Goal: Information Seeking & Learning: Learn about a topic

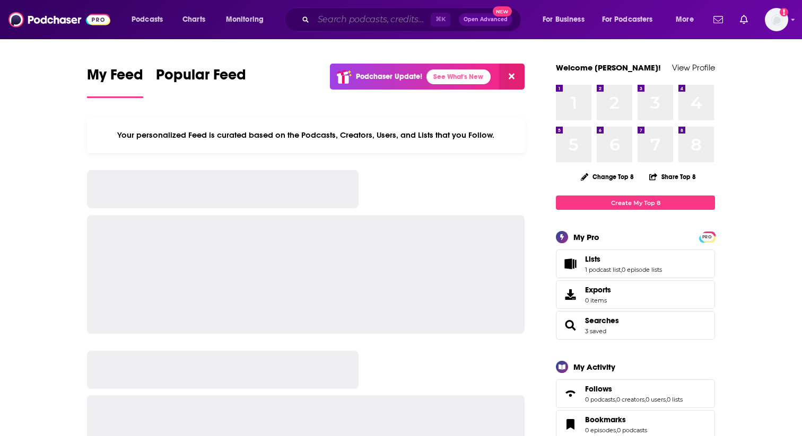
click at [325, 18] on input "Search podcasts, credits, & more..." at bounding box center [371, 19] width 117 height 17
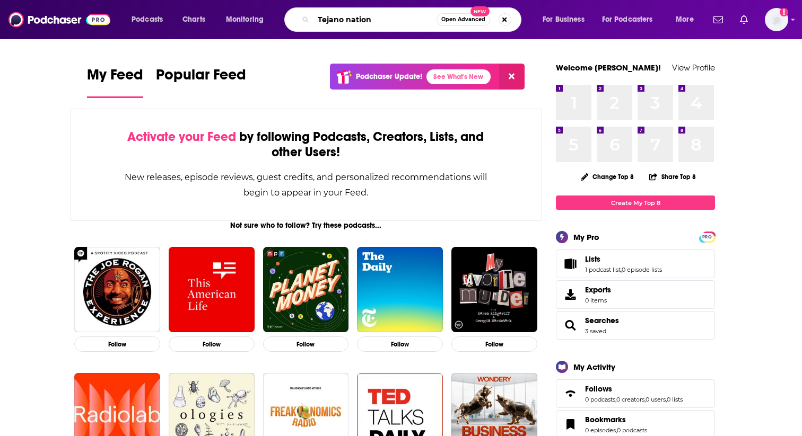
type input "Tejano nation"
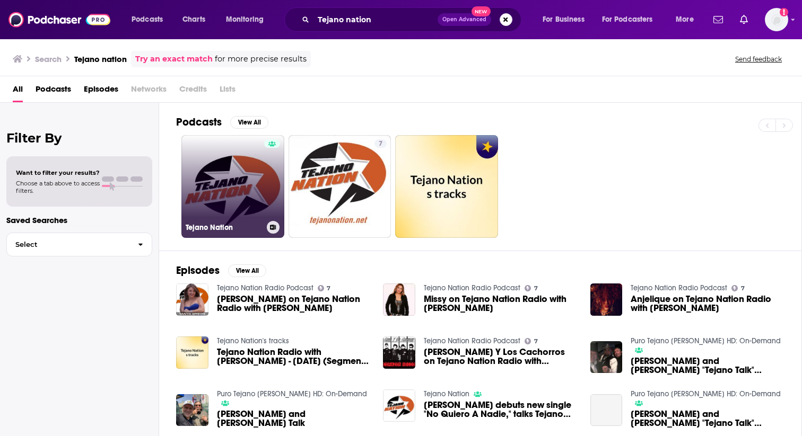
click at [249, 185] on link "Tejano Nation" at bounding box center [232, 186] width 103 height 103
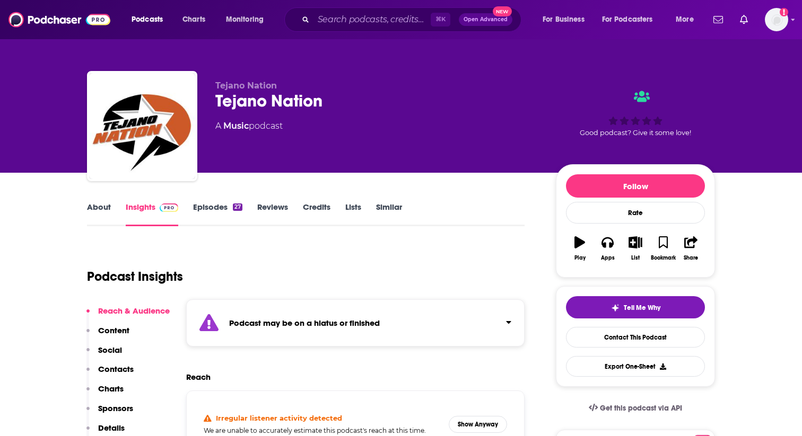
click at [218, 207] on link "Episodes 27" at bounding box center [217, 214] width 49 height 24
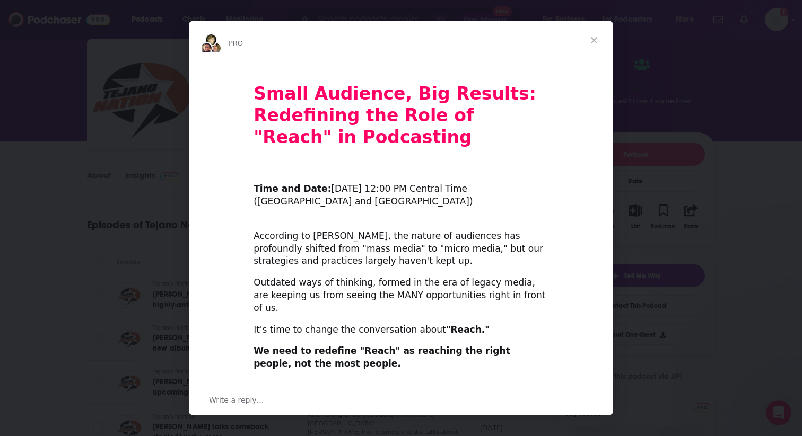
click at [57, 172] on div "Intercom messenger" at bounding box center [401, 218] width 802 height 436
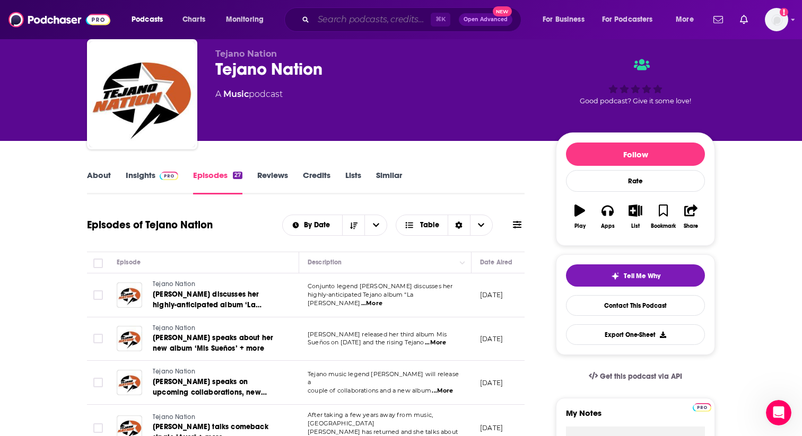
click at [338, 24] on input "Search podcasts, credits, & more..." at bounding box center [371, 19] width 117 height 17
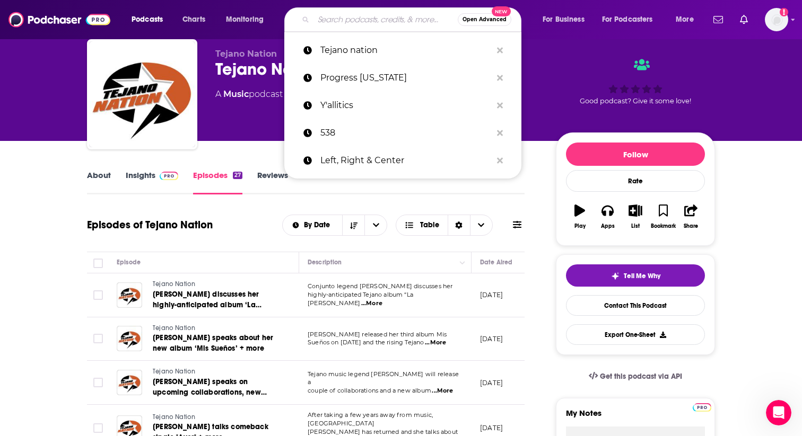
click at [336, 20] on input "Search podcasts, credits, & more..." at bounding box center [385, 19] width 144 height 17
paste input "Latino [GEOGRAPHIC_DATA]"
type input "Latino [GEOGRAPHIC_DATA]"
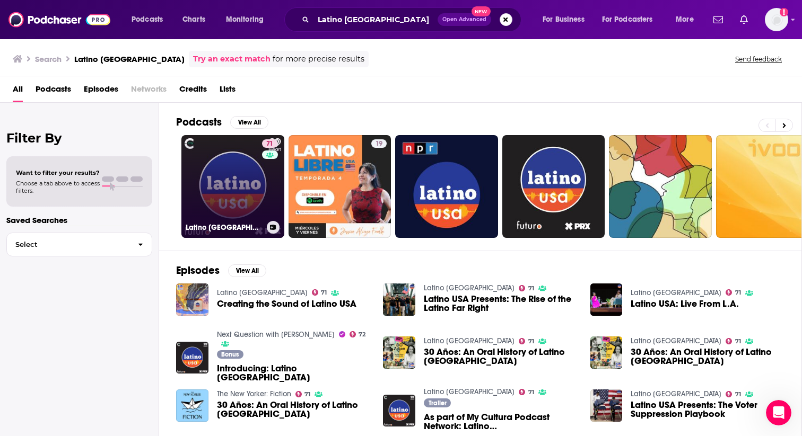
click at [241, 191] on link "71 Latino [GEOGRAPHIC_DATA]" at bounding box center [232, 186] width 103 height 103
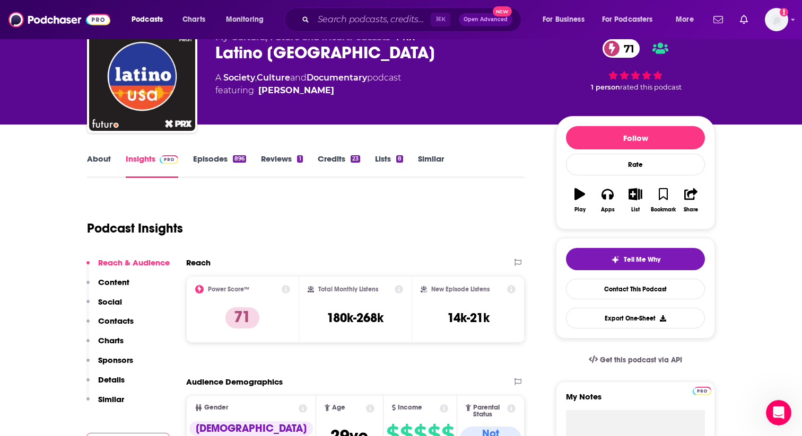
scroll to position [42, 0]
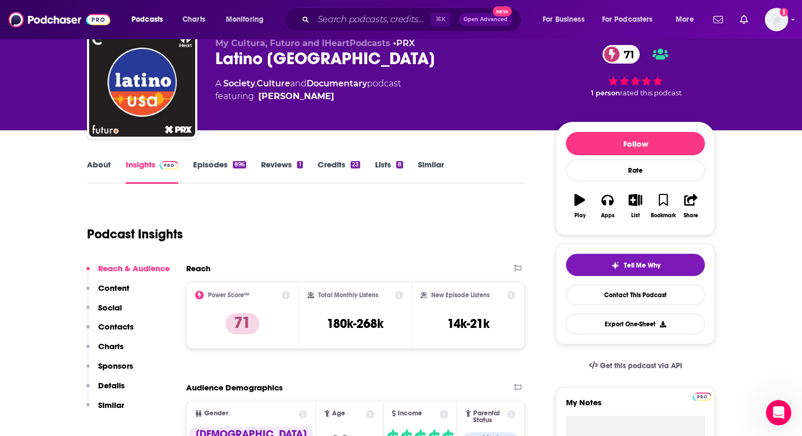
click at [202, 164] on link "Episodes 896" at bounding box center [219, 172] width 53 height 24
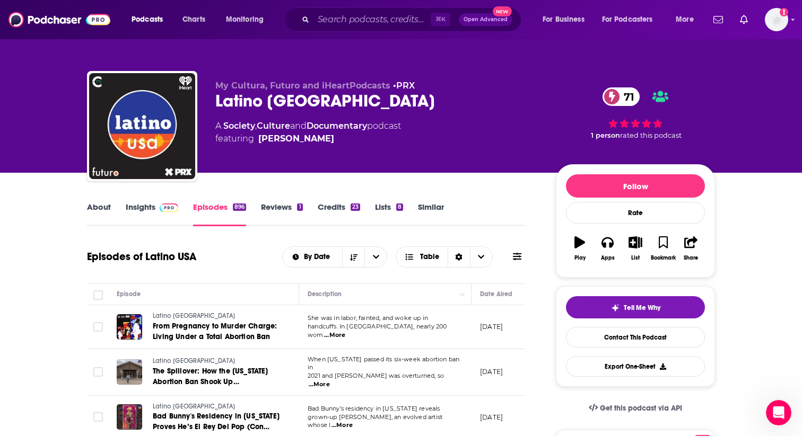
click at [141, 209] on link "Insights" at bounding box center [152, 214] width 52 height 24
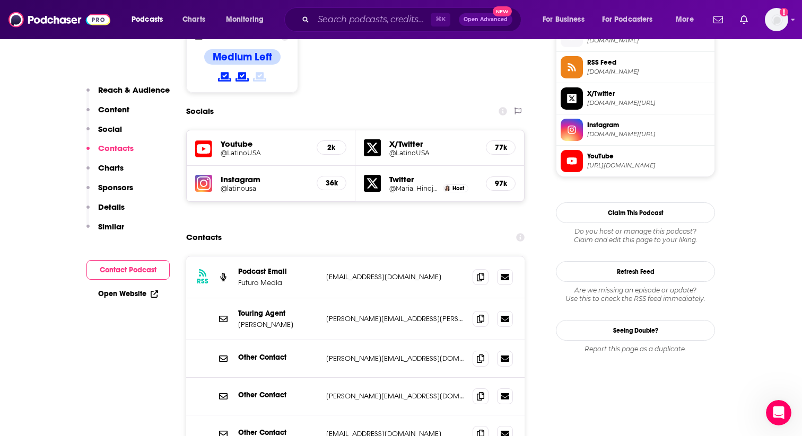
scroll to position [881, 0]
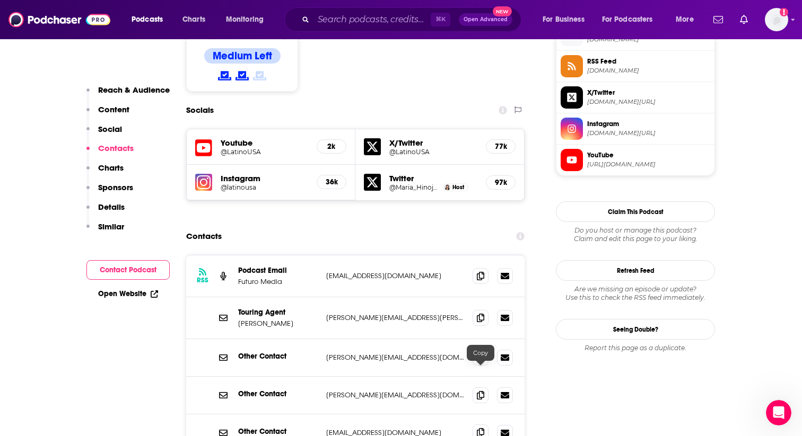
click at [478, 428] on icon at bounding box center [480, 432] width 7 height 8
click at [478, 391] on icon at bounding box center [480, 395] width 7 height 8
click at [480, 353] on icon at bounding box center [480, 357] width 7 height 8
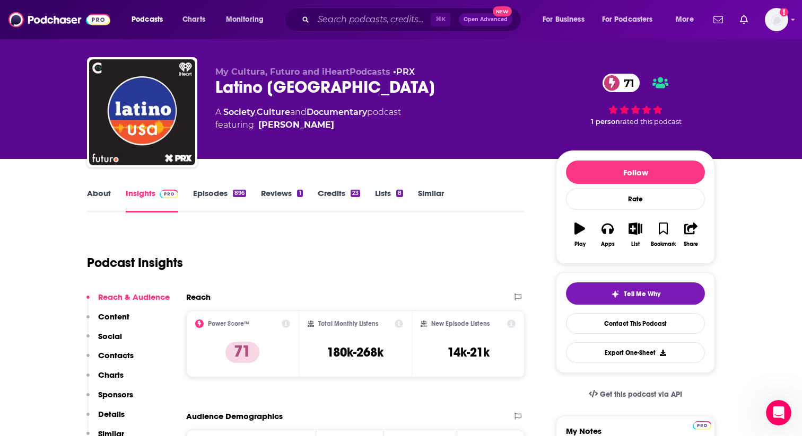
scroll to position [17, 0]
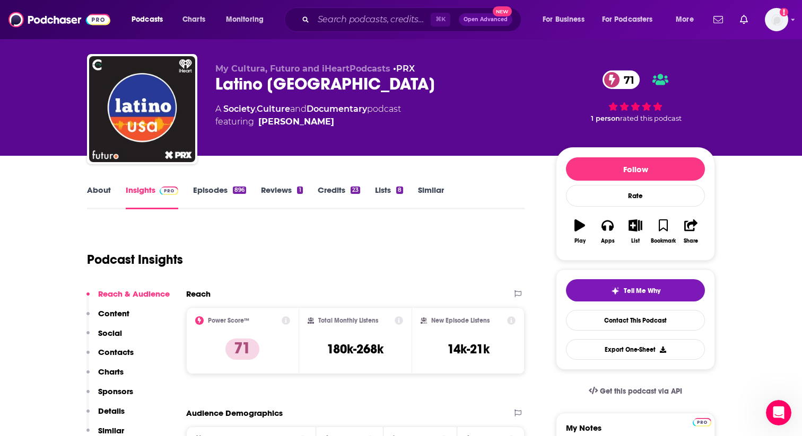
click at [98, 191] on link "About" at bounding box center [99, 197] width 24 height 24
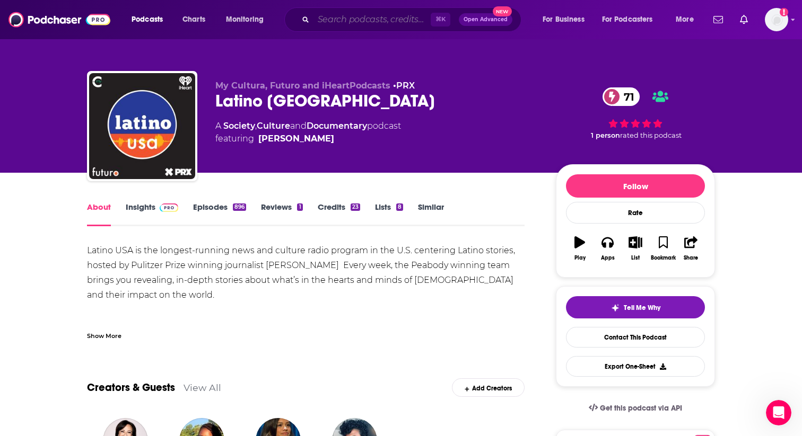
click at [339, 23] on input "Search podcasts, credits, & more..." at bounding box center [371, 19] width 117 height 17
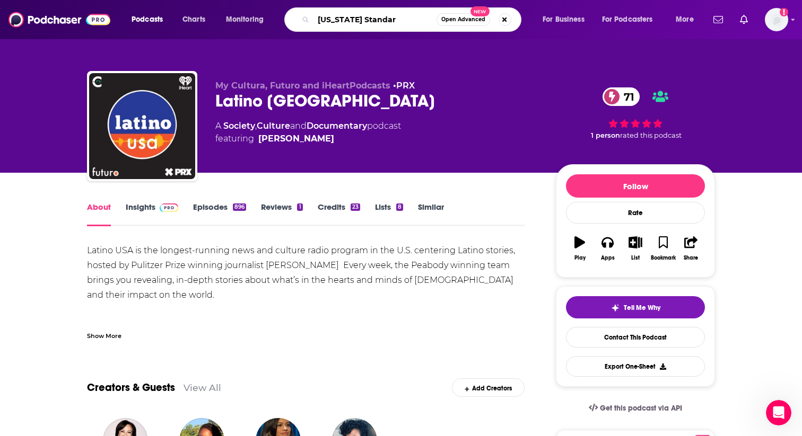
type input "[US_STATE] Standard"
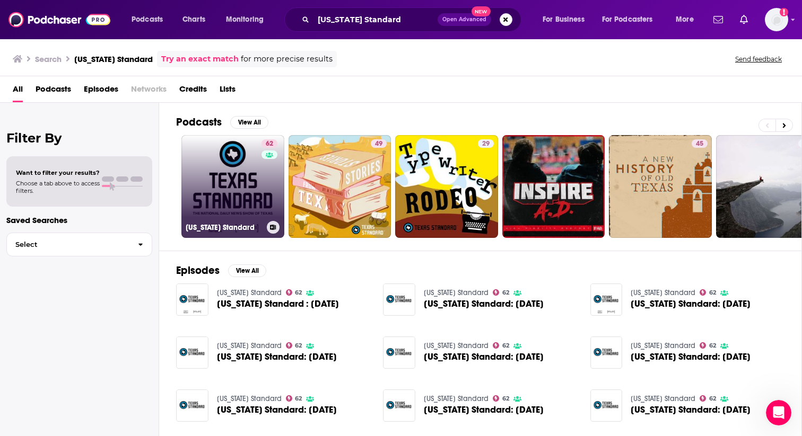
click at [242, 189] on link "62 [US_STATE] Standard" at bounding box center [232, 186] width 103 height 103
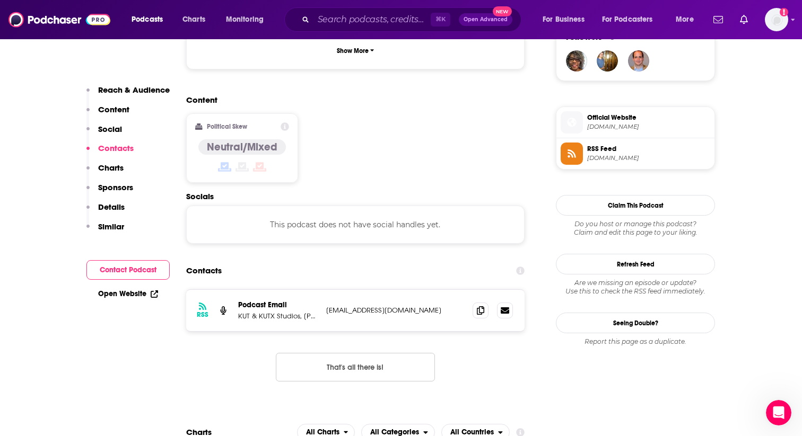
scroll to position [798, 0]
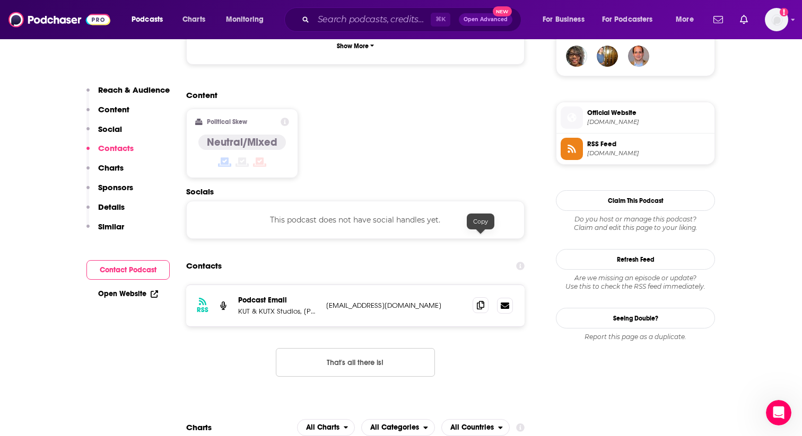
click at [483, 301] on icon at bounding box center [480, 305] width 7 height 8
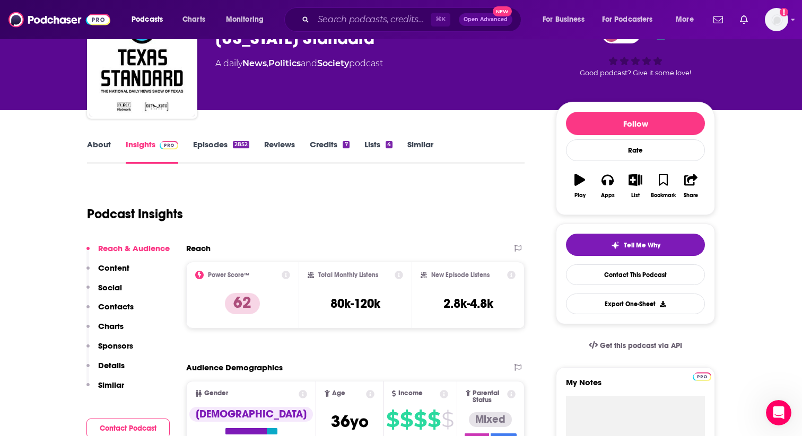
scroll to position [43, 0]
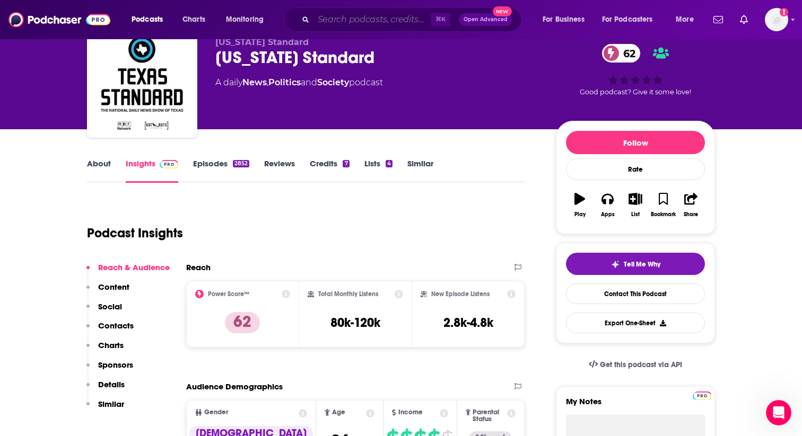
click at [333, 22] on input "Search podcasts, credits, & more..." at bounding box center [371, 19] width 117 height 17
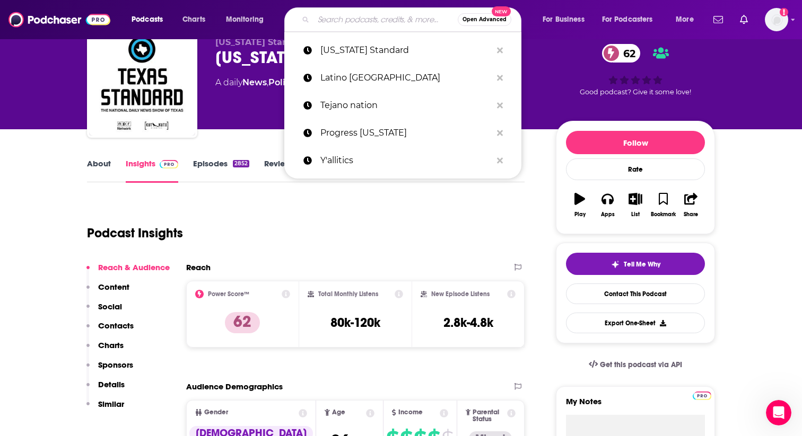
paste input "Nuestro South"
type input "Nuestro South"
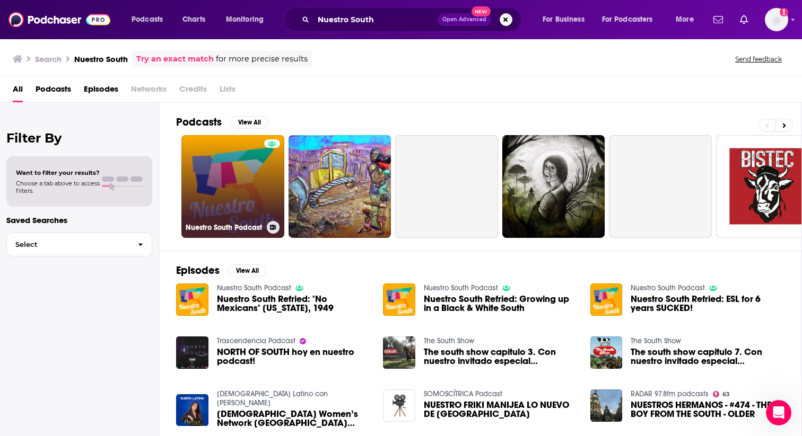
click at [240, 190] on link "Nuestro South Podcast" at bounding box center [232, 186] width 103 height 103
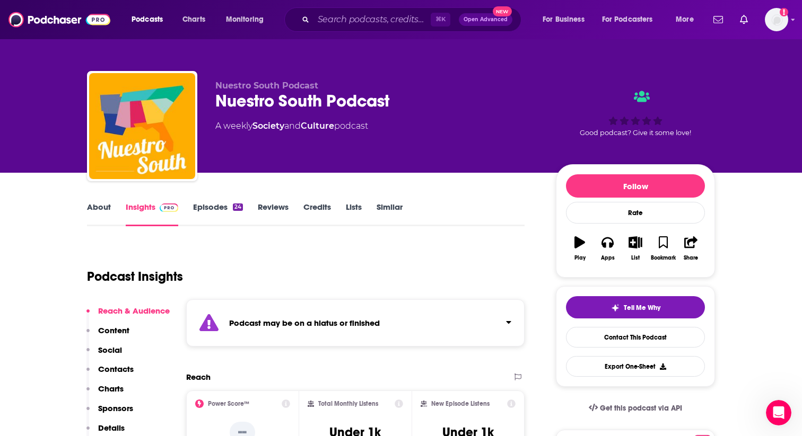
scroll to position [9, 0]
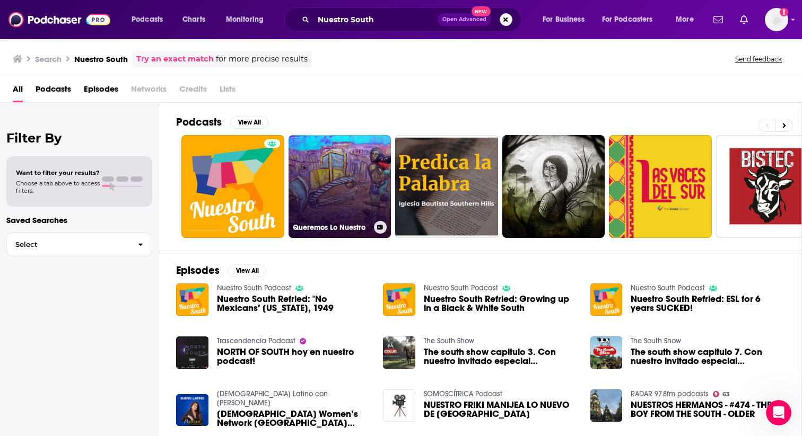
click at [344, 195] on link "Queremos Lo Nuestro" at bounding box center [339, 186] width 103 height 103
